Goal: Transaction & Acquisition: Obtain resource

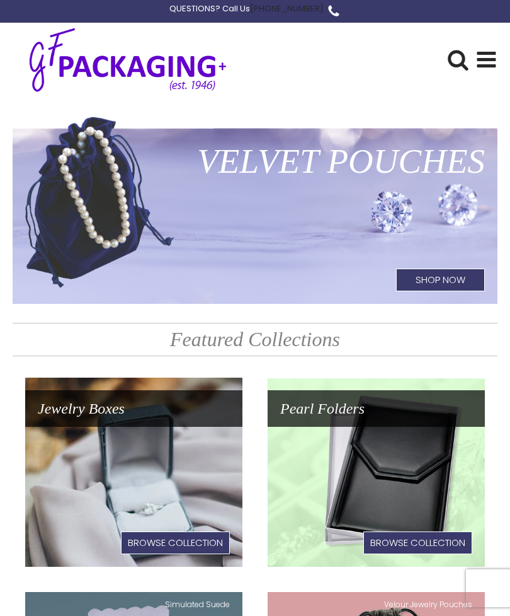
click at [487, 67] on icon at bounding box center [487, 60] width 22 height 22
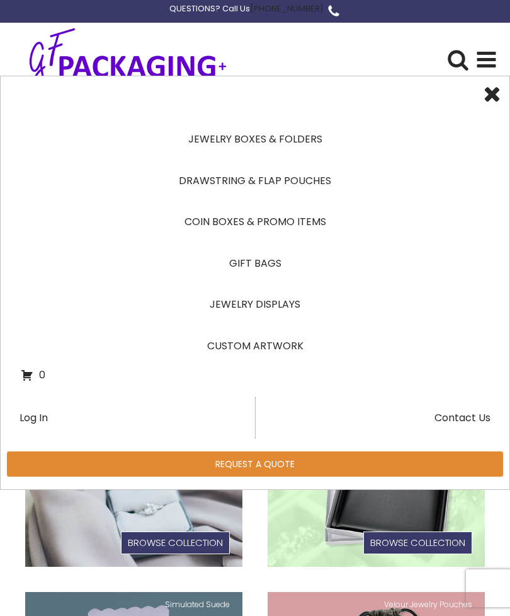
click at [295, 135] on link "Jewelry Boxes & Folders" at bounding box center [255, 139] width 469 height 42
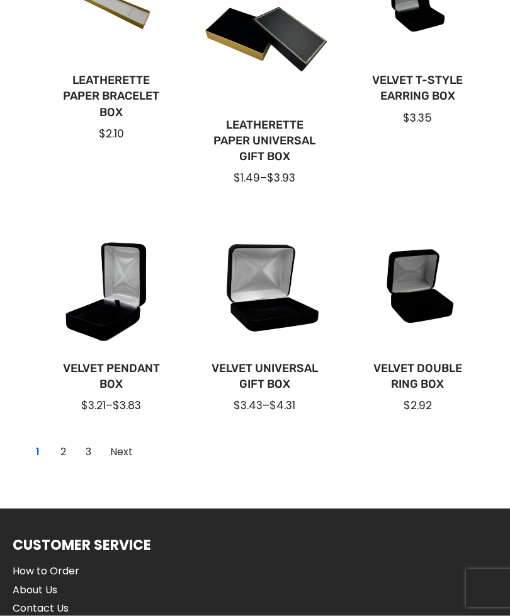
scroll to position [934, 0]
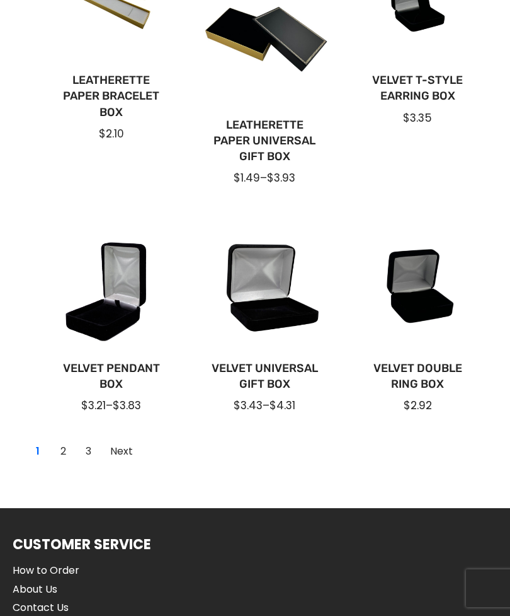
click at [125, 372] on link "Velvet Pendant Box" at bounding box center [111, 376] width 113 height 32
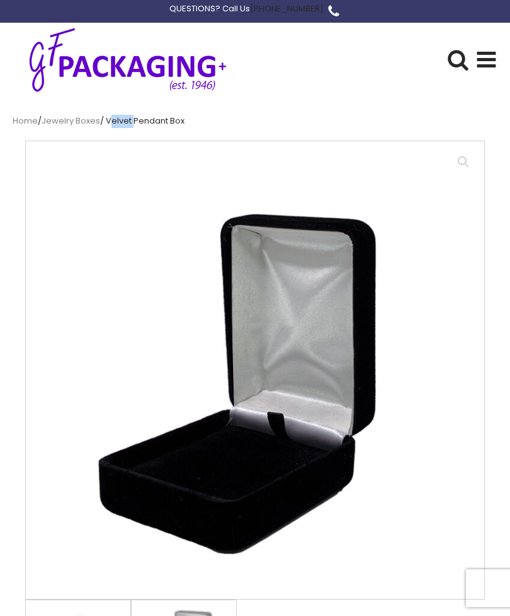
click at [478, 61] on icon at bounding box center [487, 60] width 22 height 22
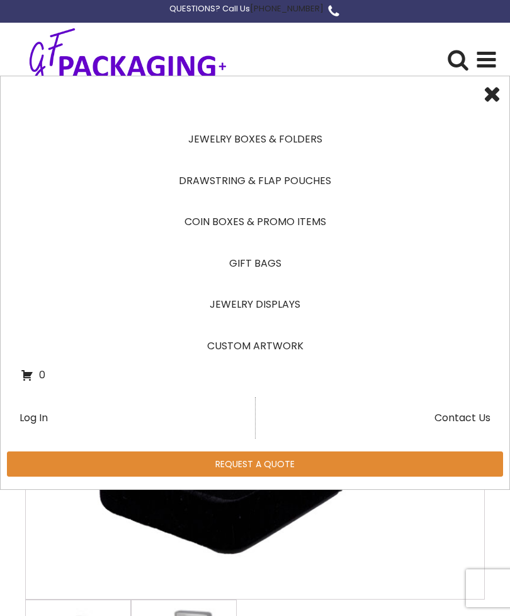
click at [310, 140] on link "Jewelry Boxes & Folders" at bounding box center [255, 139] width 469 height 42
click at [300, 144] on link "Jewelry Boxes & Folders" at bounding box center [255, 139] width 469 height 42
click at [287, 139] on link "Jewelry Boxes & Folders" at bounding box center [255, 139] width 469 height 42
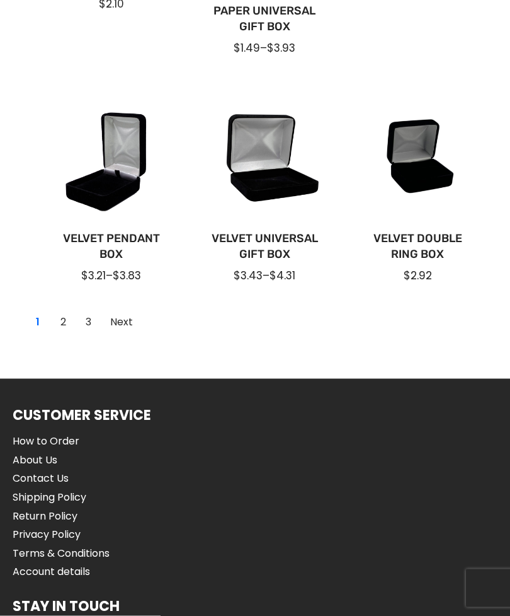
scroll to position [1064, 0]
click at [69, 311] on link "2" at bounding box center [63, 321] width 20 height 20
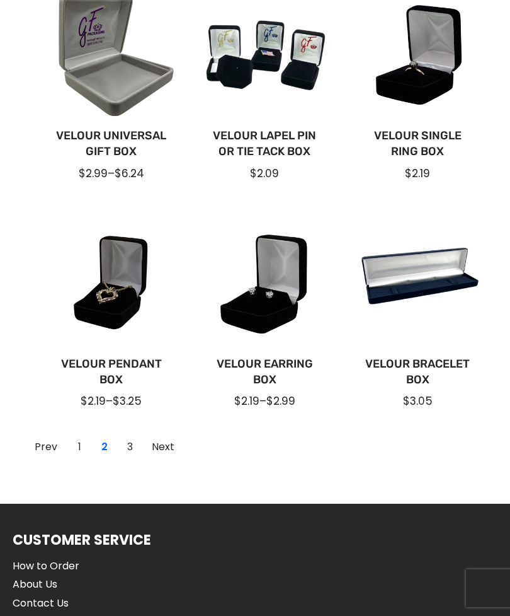
scroll to position [905, 0]
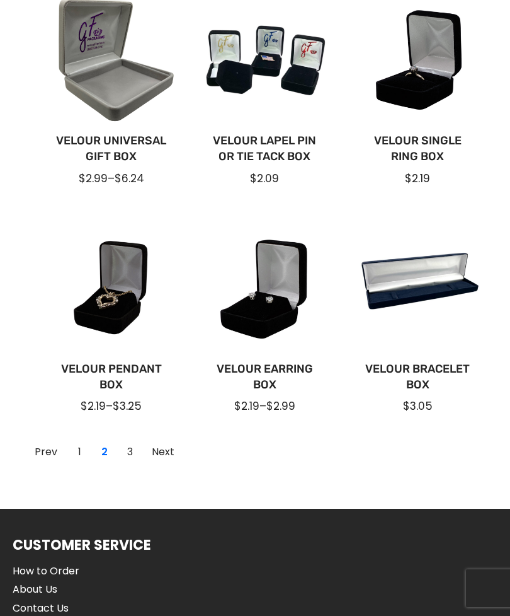
click at [132, 444] on link "3" at bounding box center [130, 452] width 20 height 20
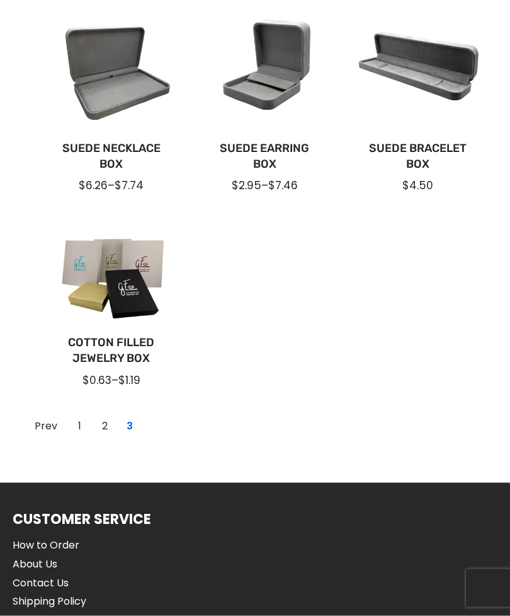
scroll to position [663, 0]
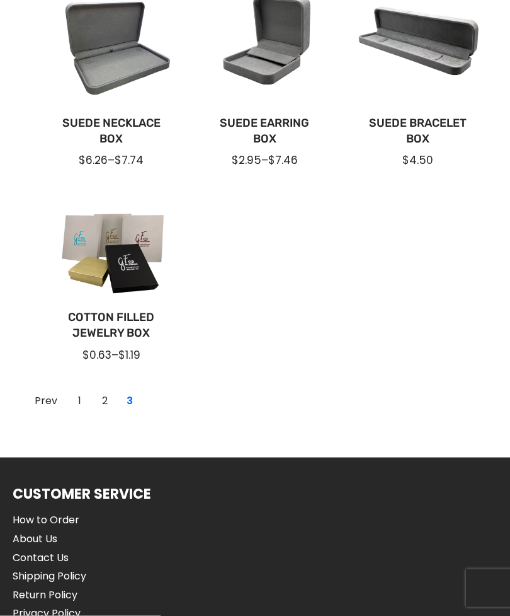
click at [82, 396] on link "1" at bounding box center [79, 401] width 20 height 20
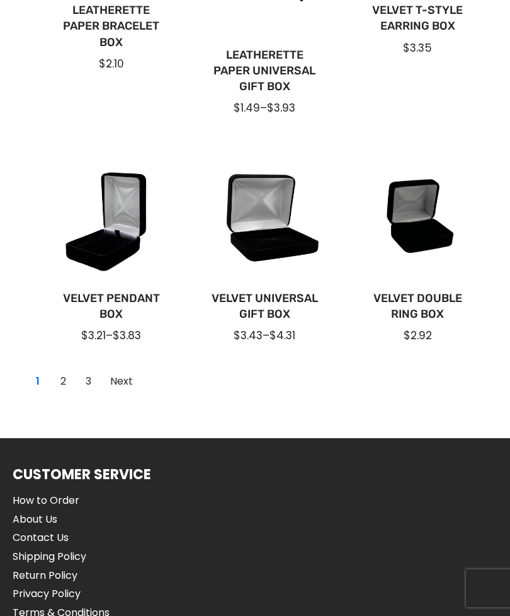
scroll to position [1009, 0]
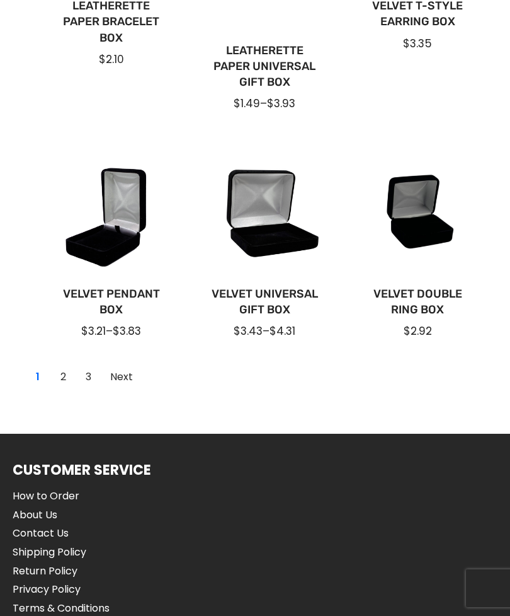
click at [70, 372] on link "2" at bounding box center [63, 377] width 20 height 20
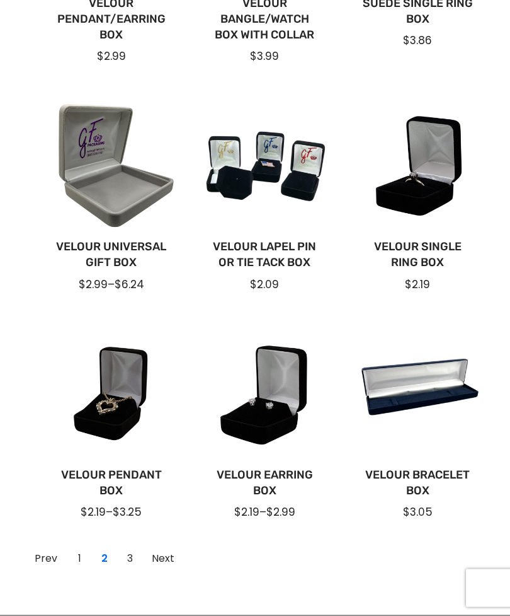
scroll to position [799, 0]
click at [125, 477] on link "Velour Pendant Box" at bounding box center [111, 483] width 113 height 32
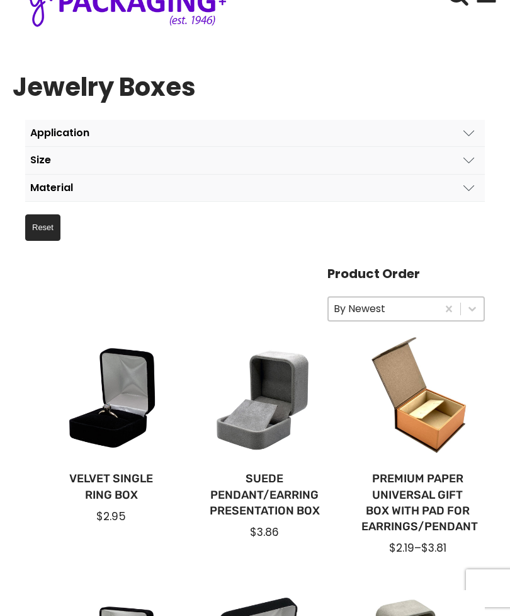
scroll to position [64, 0]
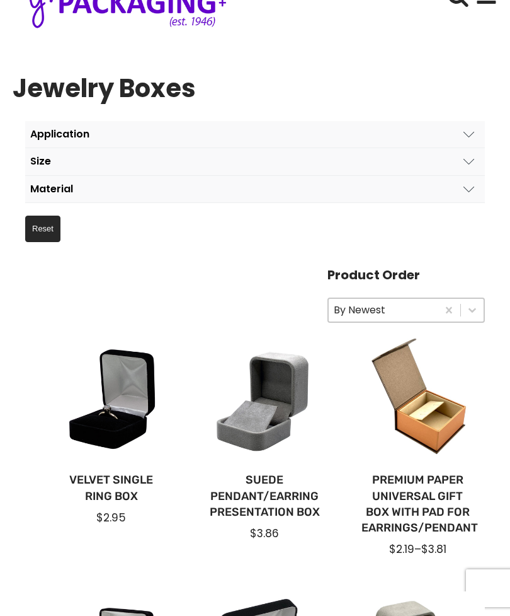
click at [458, 192] on button "Material" at bounding box center [255, 189] width 460 height 27
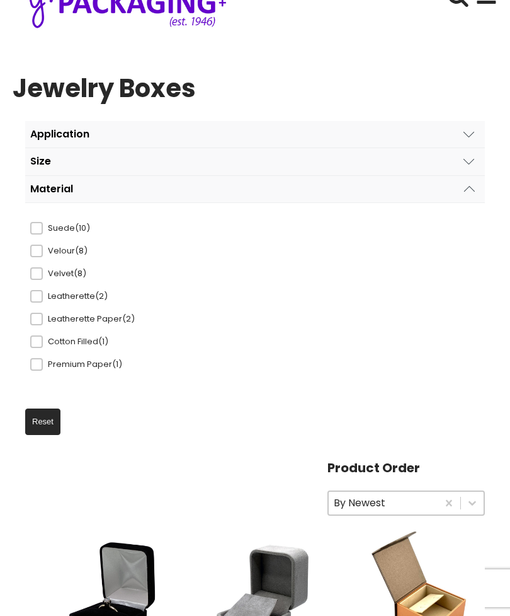
click at [57, 246] on span "Velour (8)" at bounding box center [89, 250] width 92 height 13
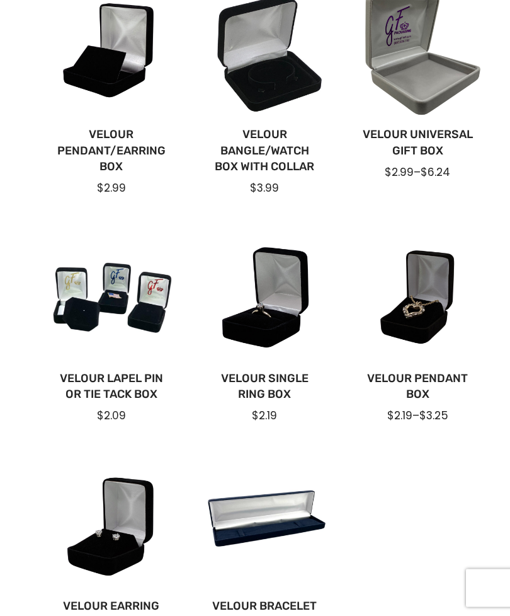
scroll to position [591, 0]
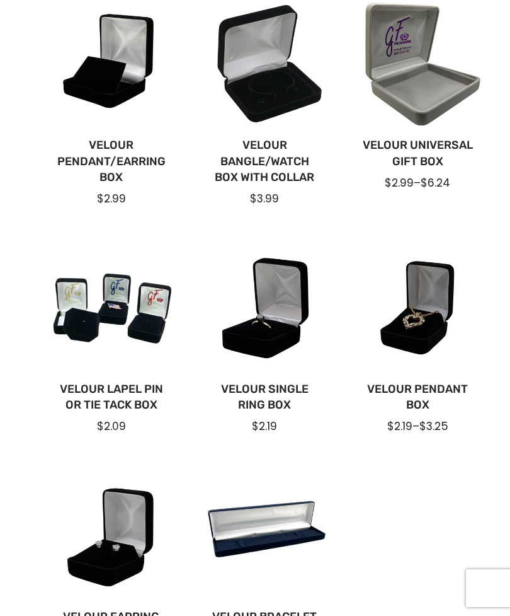
click at [430, 385] on link "Velour Pendant Box" at bounding box center [418, 397] width 113 height 32
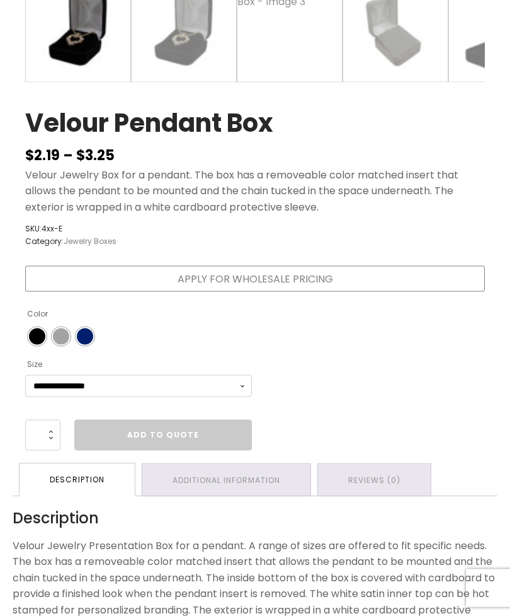
scroll to position [627, 0]
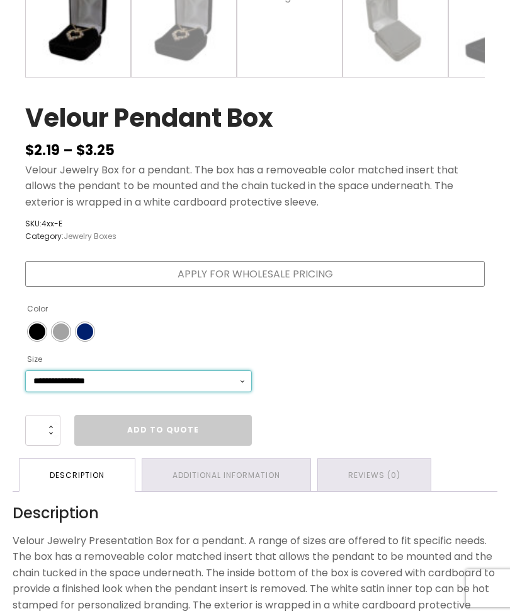
click at [236, 379] on select "**********" at bounding box center [138, 381] width 227 height 22
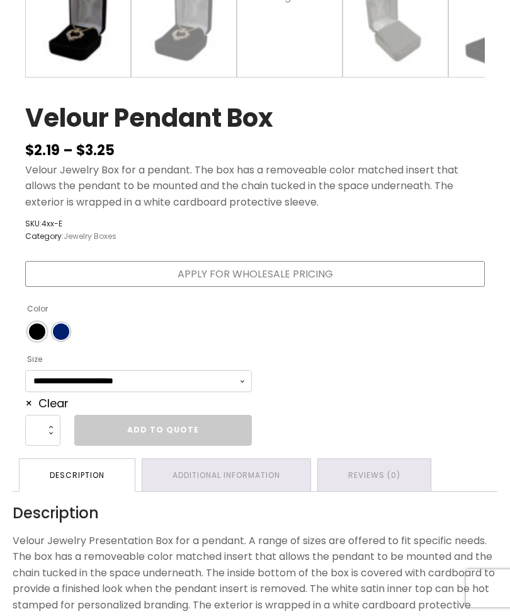
click at [43, 326] on span "Color" at bounding box center [37, 331] width 16 height 16
select select "**********"
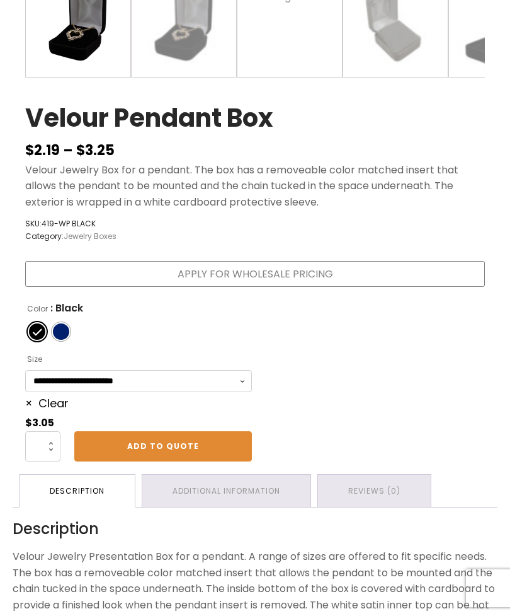
click at [198, 444] on link "Add to Quote" at bounding box center [163, 446] width 178 height 30
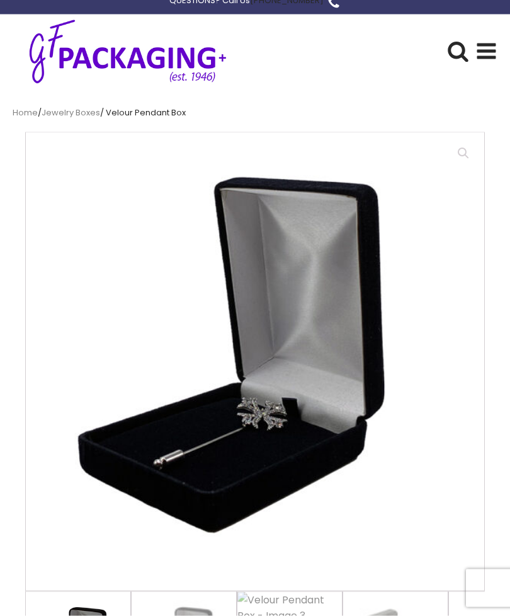
scroll to position [9, 0]
